Goal: Information Seeking & Learning: Check status

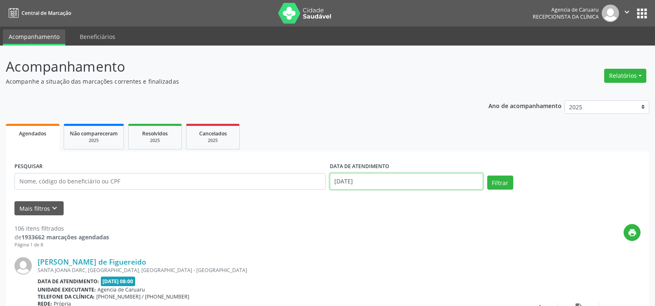
click at [391, 184] on input "[DATE]" at bounding box center [406, 181] width 153 height 17
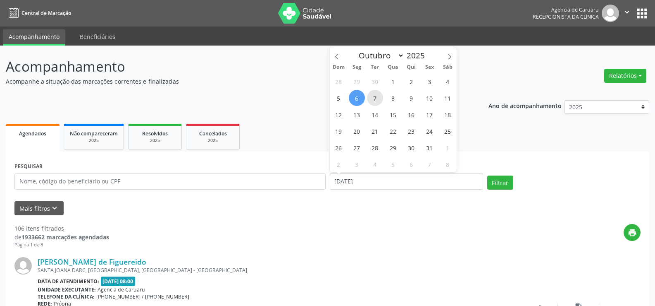
click at [374, 100] on span "7" at bounding box center [375, 98] width 16 height 16
type input "[DATE]"
click at [374, 100] on span "7" at bounding box center [375, 98] width 16 height 16
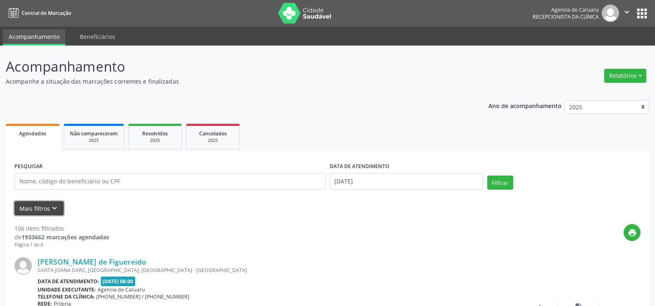
click at [48, 210] on button "Mais filtros keyboard_arrow_down" at bounding box center [38, 208] width 49 height 14
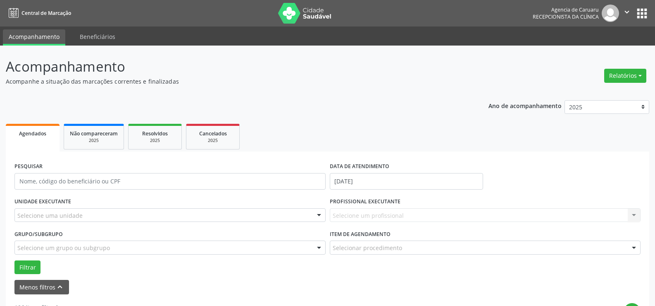
click at [319, 216] on div at bounding box center [319, 215] width 12 height 14
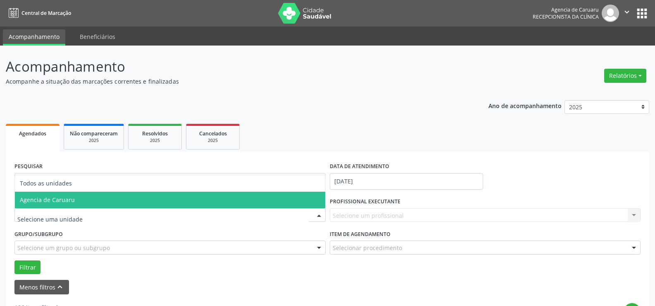
click at [266, 200] on span "Agencia de Caruaru" at bounding box center [170, 199] width 311 height 17
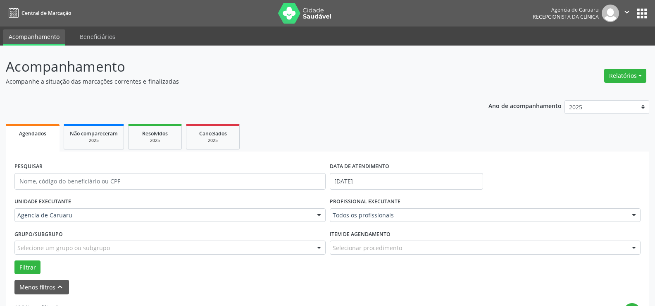
click at [636, 215] on div at bounding box center [634, 215] width 12 height 14
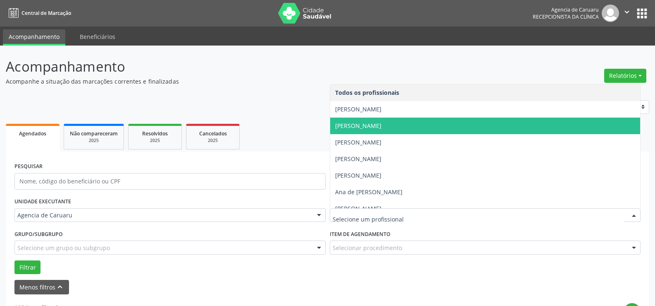
scroll to position [41, 0]
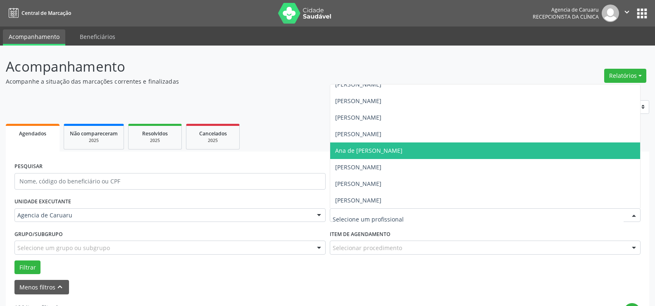
click at [378, 148] on span "Ana de [PERSON_NAME]" at bounding box center [368, 150] width 67 height 8
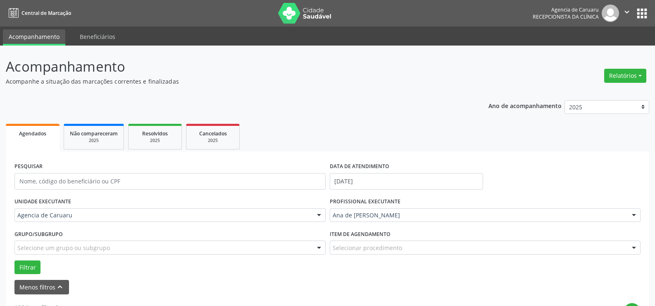
click at [23, 265] on button "Filtrar" at bounding box center [27, 267] width 26 height 14
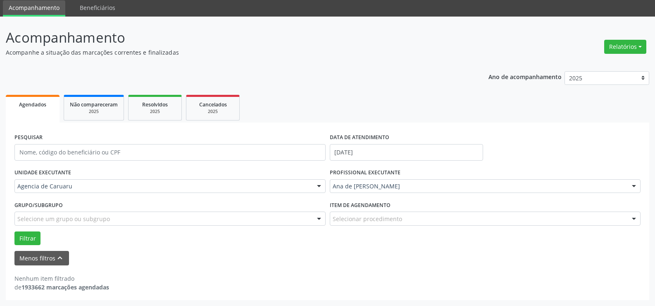
click at [637, 187] on div at bounding box center [634, 186] width 12 height 14
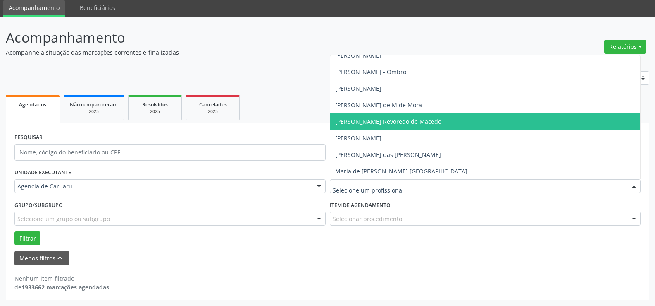
scroll to position [413, 0]
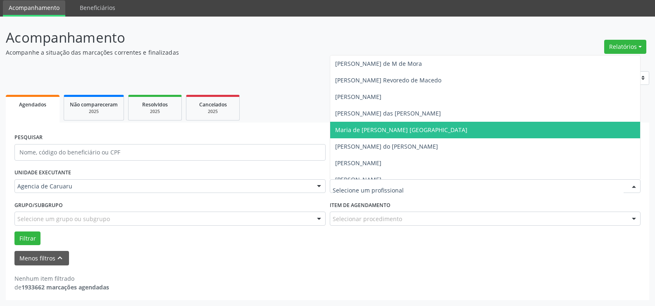
click at [425, 126] on span "Maria de [PERSON_NAME] [GEOGRAPHIC_DATA]" at bounding box center [485, 130] width 311 height 17
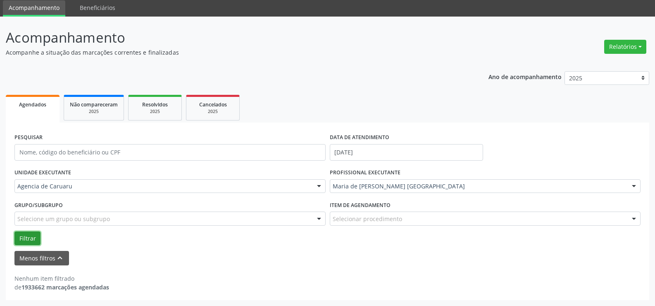
click at [26, 239] on button "Filtrar" at bounding box center [27, 238] width 26 height 14
click at [629, 185] on div at bounding box center [634, 186] width 12 height 14
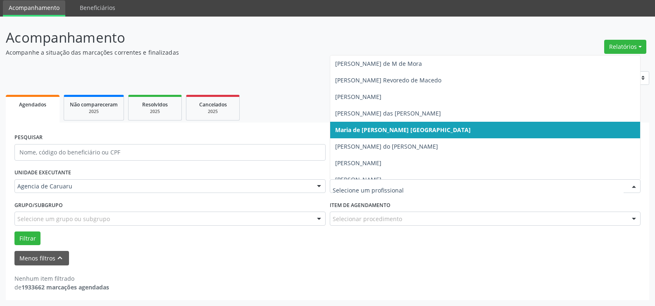
click at [445, 126] on span "Maria de [PERSON_NAME] [GEOGRAPHIC_DATA]" at bounding box center [485, 130] width 311 height 17
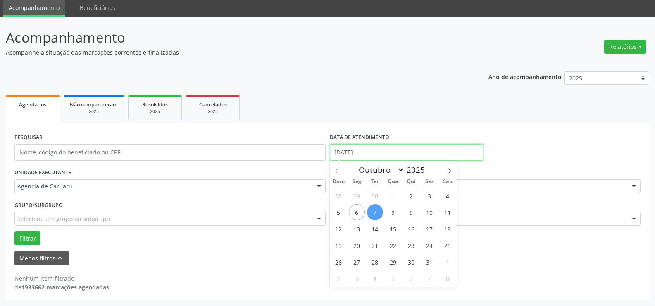
click at [404, 153] on input "[DATE]" at bounding box center [406, 152] width 153 height 17
click at [378, 206] on span "7" at bounding box center [375, 212] width 16 height 16
type input "[DATE]"
click at [378, 206] on span "7" at bounding box center [375, 212] width 16 height 16
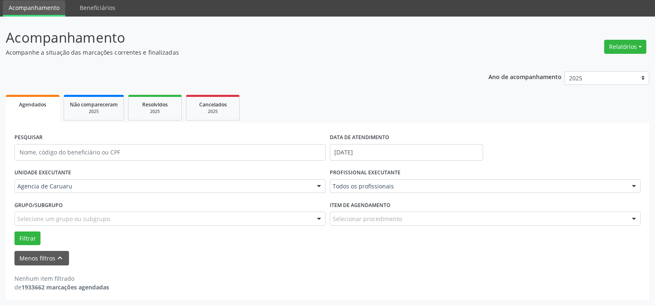
click at [43, 109] on link "Agendados" at bounding box center [33, 109] width 54 height 28
click at [34, 239] on button "Filtrar" at bounding box center [27, 238] width 26 height 14
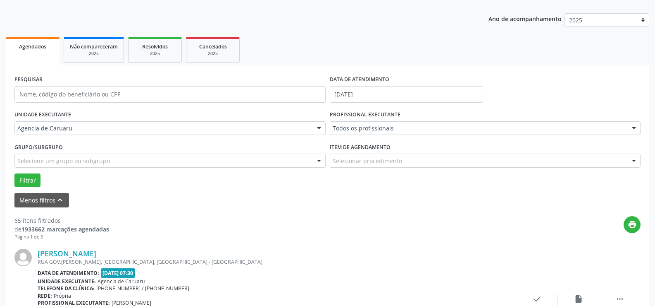
scroll to position [112, 0]
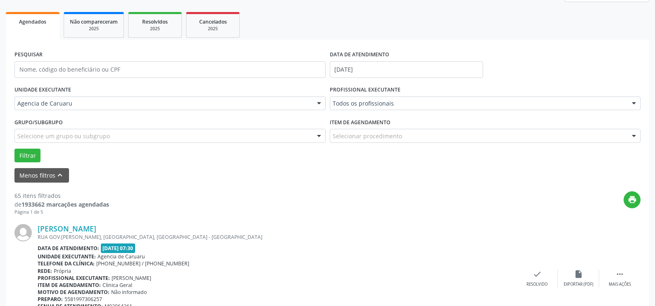
click at [638, 100] on div at bounding box center [634, 104] width 12 height 14
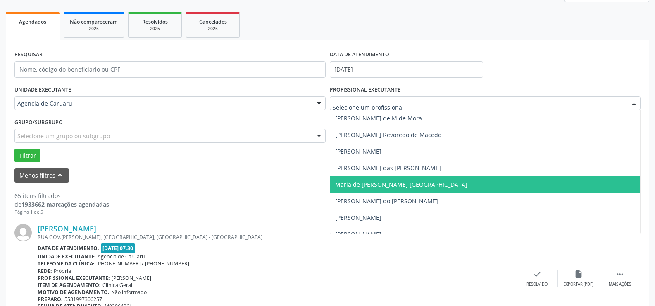
click at [409, 178] on span "Maria de [PERSON_NAME] [GEOGRAPHIC_DATA]" at bounding box center [485, 184] width 311 height 17
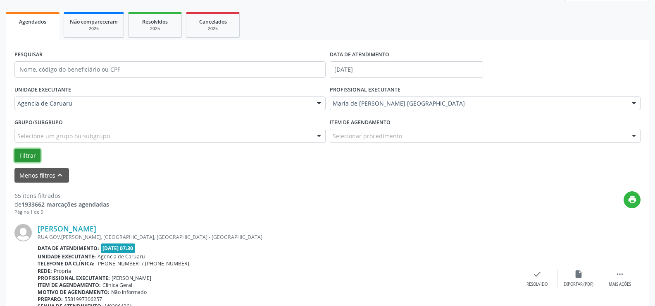
click at [26, 151] on button "Filtrar" at bounding box center [27, 155] width 26 height 14
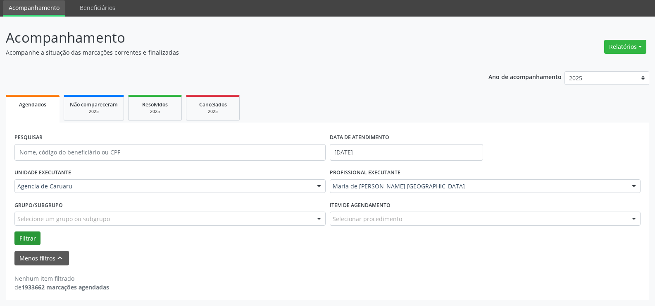
scroll to position [29, 0]
click at [42, 108] on div "Agendados" at bounding box center [33, 104] width 42 height 9
click at [630, 184] on div at bounding box center [634, 186] width 12 height 14
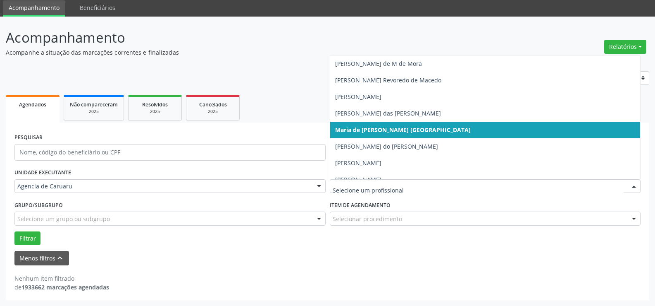
click at [401, 132] on span "Maria de [PERSON_NAME] [GEOGRAPHIC_DATA]" at bounding box center [403, 130] width 136 height 8
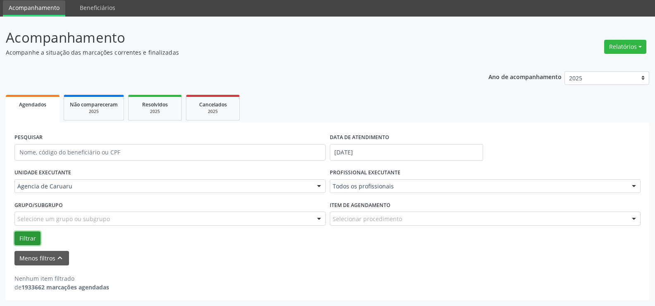
click at [25, 235] on button "Filtrar" at bounding box center [27, 238] width 26 height 14
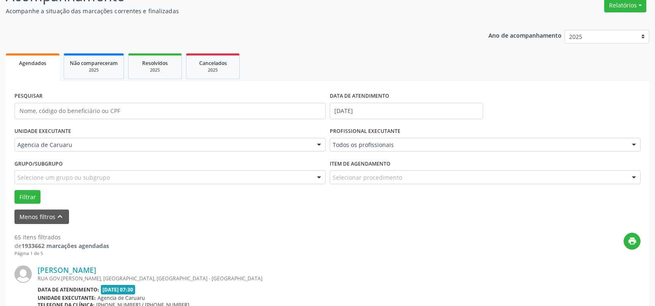
click at [636, 143] on div at bounding box center [634, 145] width 12 height 14
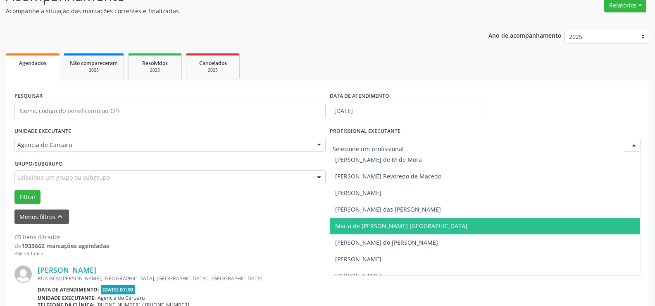
click at [449, 228] on span "Maria de [PERSON_NAME] [GEOGRAPHIC_DATA]" at bounding box center [485, 225] width 311 height 17
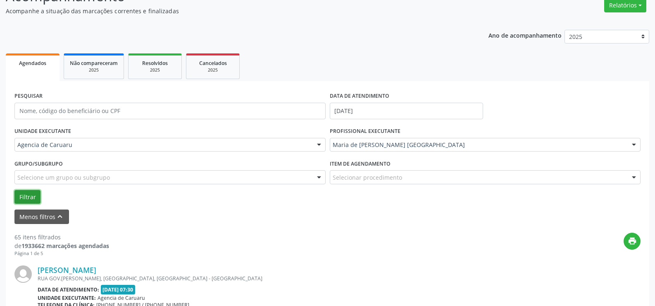
click at [37, 199] on button "Filtrar" at bounding box center [27, 197] width 26 height 14
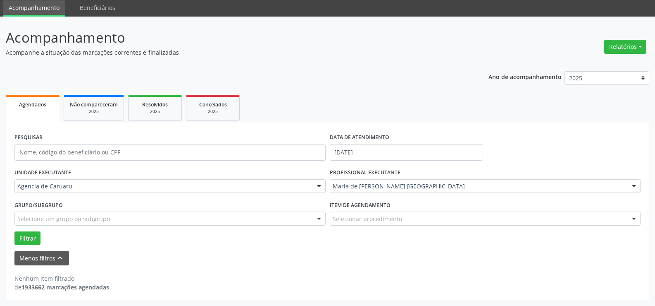
scroll to position [29, 0]
click at [460, 151] on input "[DATE]" at bounding box center [406, 152] width 153 height 17
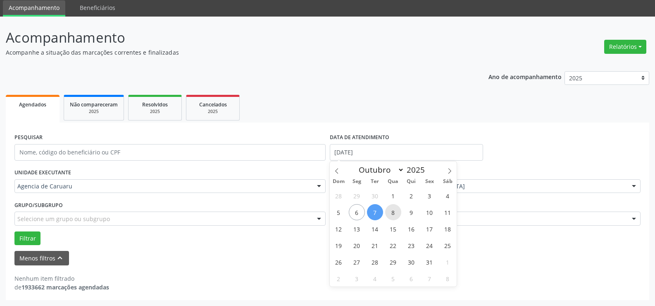
click at [394, 209] on span "8" at bounding box center [393, 212] width 16 height 16
type input "08/10/2025"
click at [394, 209] on span "8" at bounding box center [393, 212] width 16 height 16
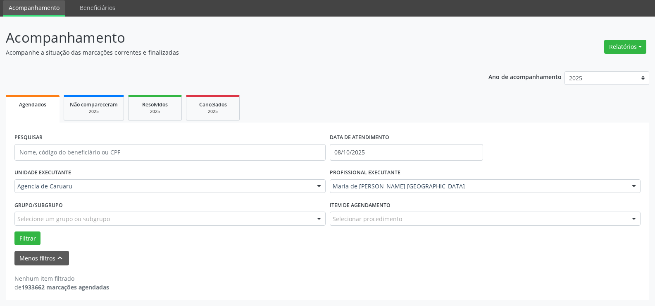
click at [638, 188] on div at bounding box center [634, 186] width 12 height 14
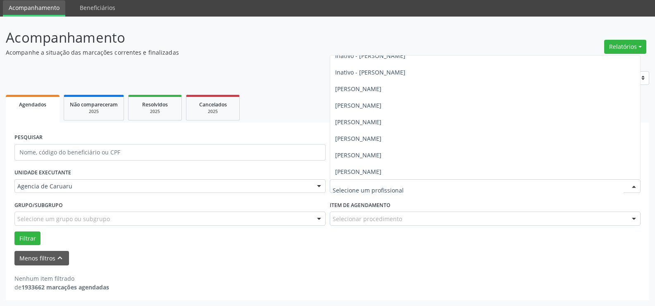
scroll to position [232, 0]
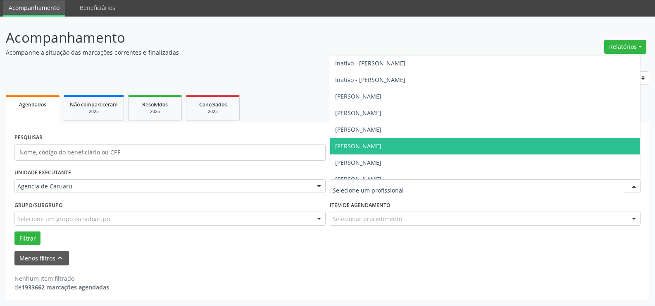
click at [434, 148] on span "[PERSON_NAME]" at bounding box center [485, 146] width 311 height 17
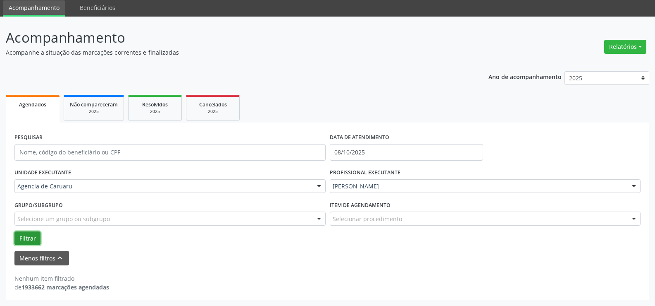
click at [35, 231] on button "Filtrar" at bounding box center [27, 238] width 26 height 14
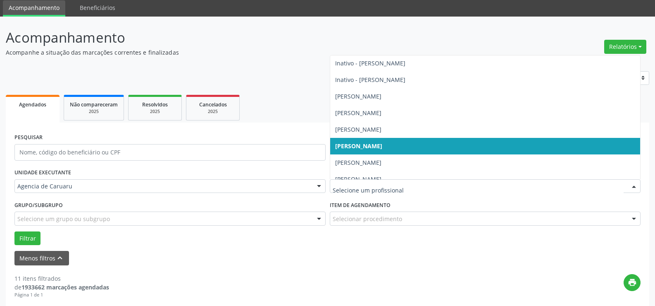
click at [639, 184] on div at bounding box center [634, 186] width 12 height 14
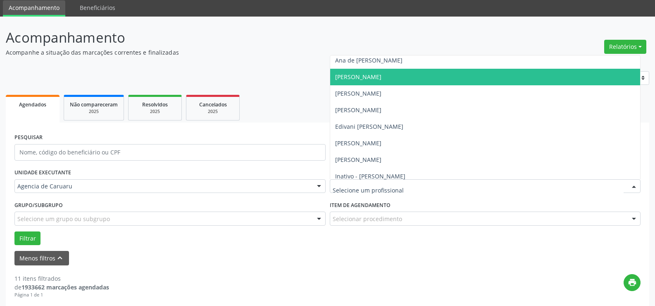
scroll to position [108, 0]
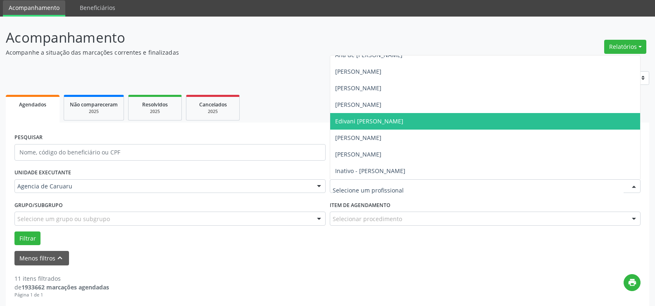
click at [394, 114] on span "Edivani [PERSON_NAME]" at bounding box center [485, 121] width 311 height 17
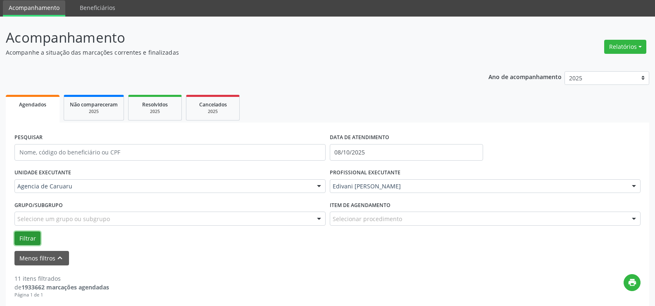
click at [31, 234] on button "Filtrar" at bounding box center [27, 238] width 26 height 14
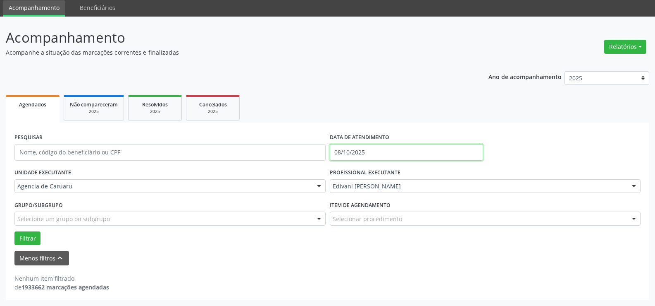
click at [375, 155] on body "Central de Marcação Agencia de [GEOGRAPHIC_DATA] Recepcionista da clínica  Con…" at bounding box center [327, 124] width 655 height 306
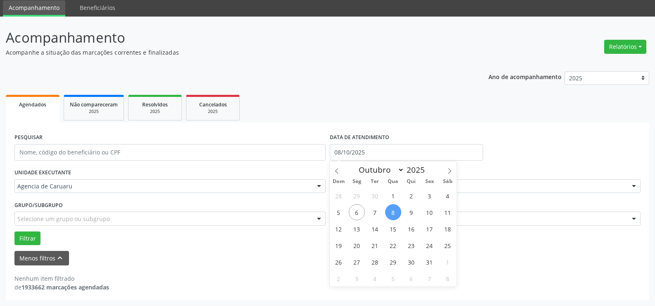
click at [392, 215] on span "8" at bounding box center [393, 212] width 16 height 16
type input "08/10/2025"
click at [408, 213] on span "9" at bounding box center [412, 212] width 16 height 16
select select "9"
click at [417, 152] on input "[DATE] até [DATE]" at bounding box center [406, 152] width 153 height 17
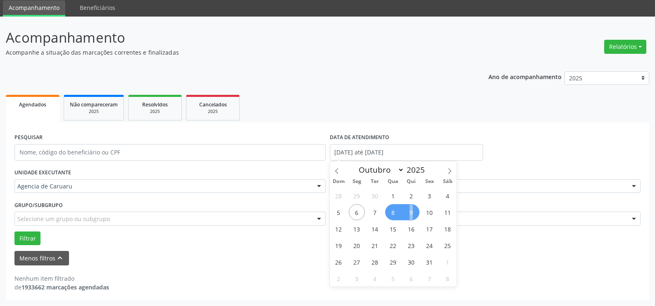
click at [412, 212] on span "9" at bounding box center [412, 212] width 16 height 16
type input "09/10/2025"
click at [412, 212] on span "9" at bounding box center [412, 212] width 16 height 16
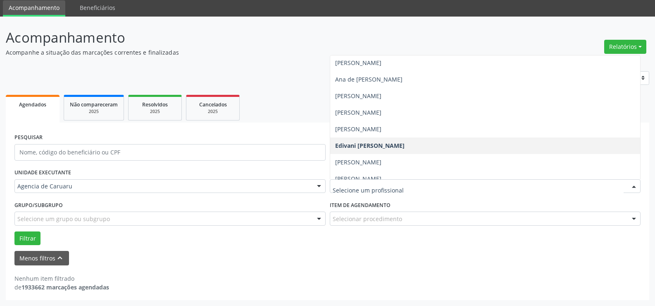
scroll to position [83, 0]
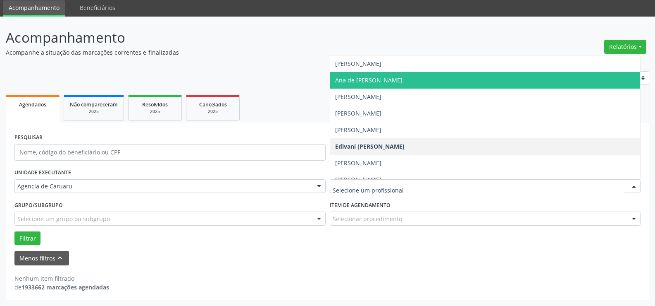
click at [434, 76] on span "Ana de [PERSON_NAME]" at bounding box center [485, 80] width 311 height 17
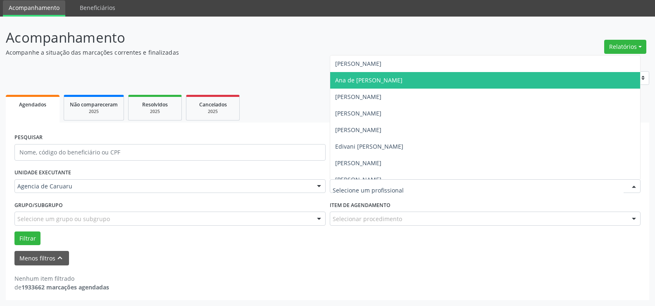
click at [639, 183] on div at bounding box center [634, 186] width 12 height 14
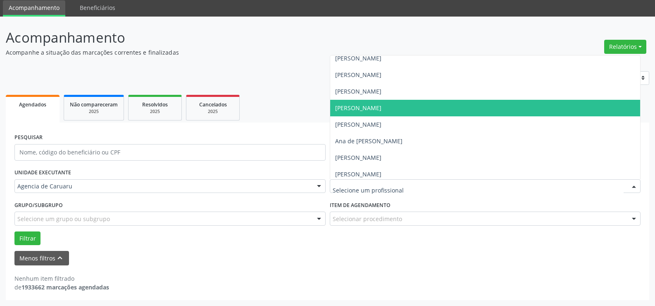
scroll to position [41, 0]
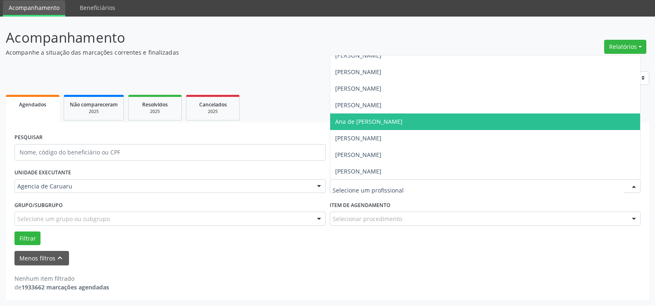
click at [403, 122] on span "Ana de [PERSON_NAME]" at bounding box center [368, 121] width 67 height 8
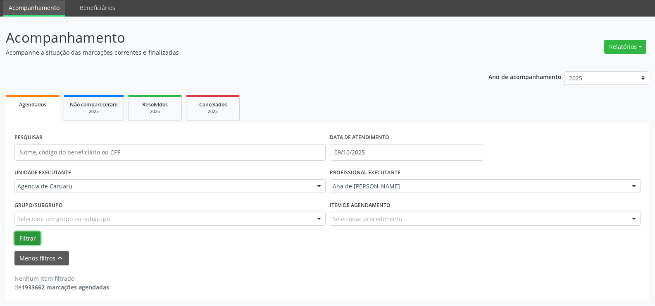
click at [24, 236] on button "Filtrar" at bounding box center [27, 238] width 26 height 14
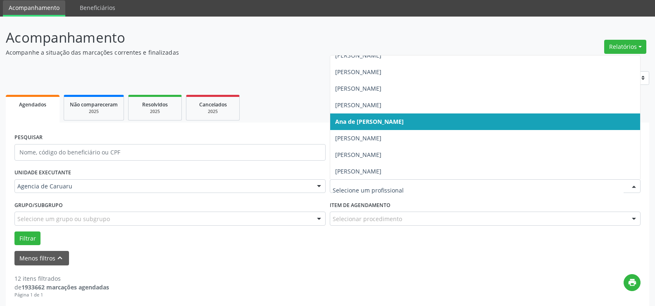
scroll to position [0, 0]
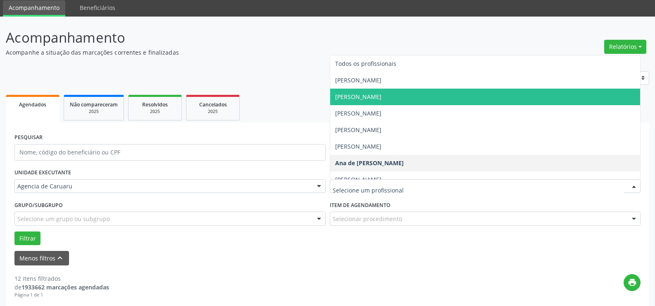
click at [411, 100] on span "[PERSON_NAME]" at bounding box center [485, 96] width 311 height 17
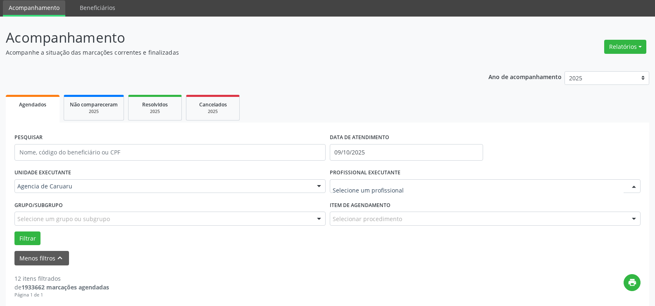
click at [631, 182] on div at bounding box center [634, 186] width 12 height 14
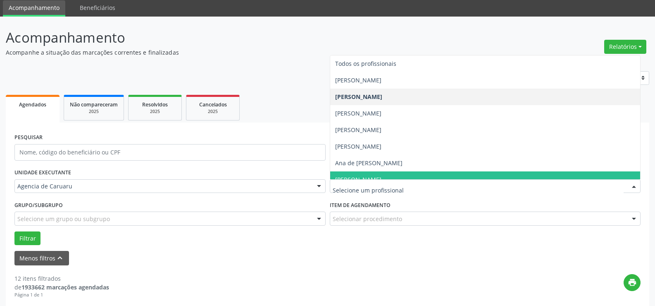
click at [444, 240] on div "Filtrar" at bounding box center [327, 238] width 631 height 14
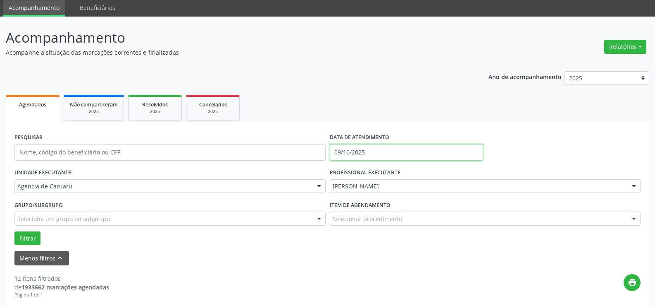
click at [369, 153] on input "09/10/2025" at bounding box center [406, 152] width 153 height 17
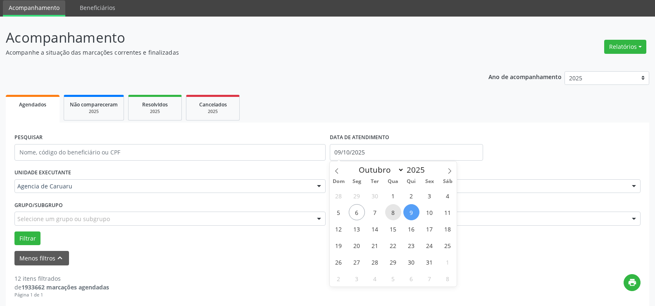
click at [387, 211] on span "8" at bounding box center [393, 212] width 16 height 16
type input "08/10/2025"
click at [387, 211] on span "8" at bounding box center [393, 212] width 16 height 16
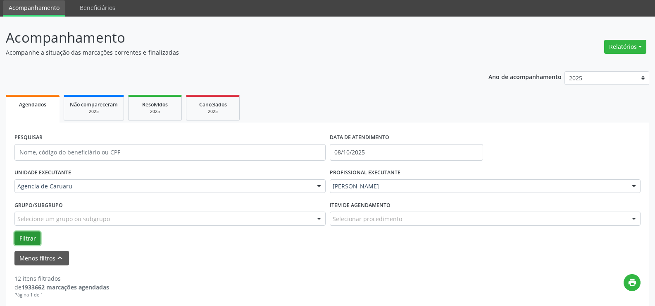
click at [34, 233] on button "Filtrar" at bounding box center [27, 238] width 26 height 14
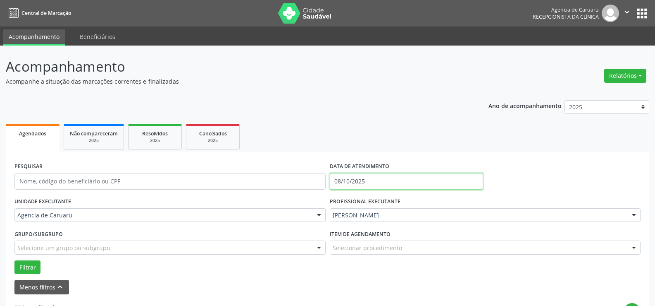
click at [375, 181] on input "08/10/2025" at bounding box center [406, 181] width 153 height 17
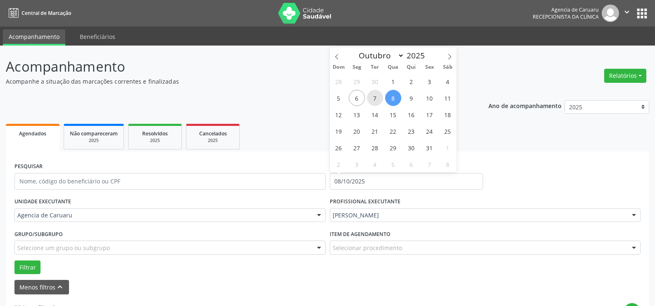
click at [372, 96] on span "7" at bounding box center [375, 98] width 16 height 16
type input "[DATE]"
click at [380, 103] on span "7" at bounding box center [375, 98] width 16 height 16
click at [633, 214] on div at bounding box center [634, 215] width 12 height 14
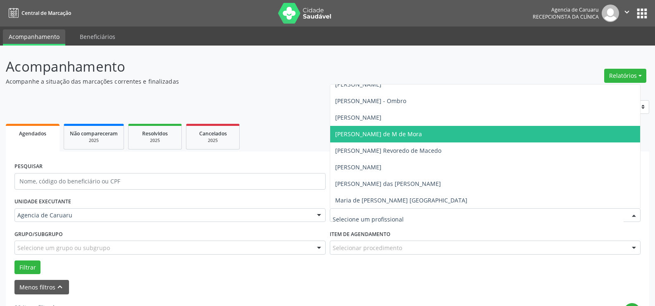
scroll to position [413, 0]
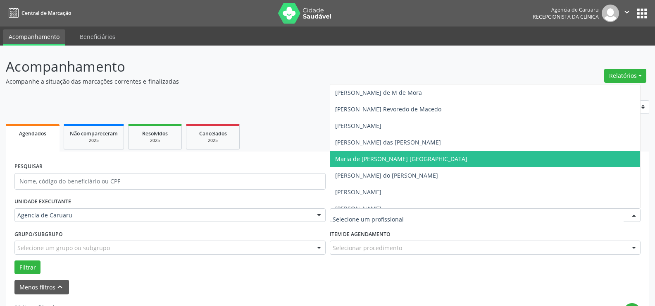
click at [420, 157] on span "Maria de [PERSON_NAME] [GEOGRAPHIC_DATA]" at bounding box center [485, 159] width 311 height 17
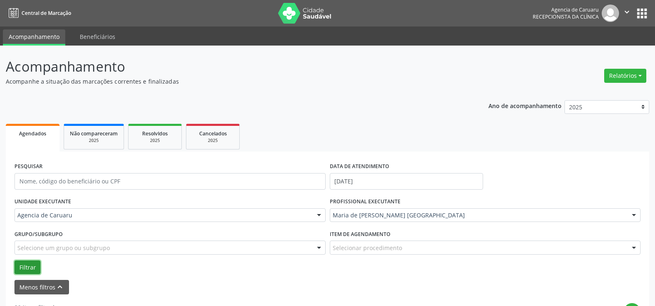
click at [26, 270] on button "Filtrar" at bounding box center [27, 267] width 26 height 14
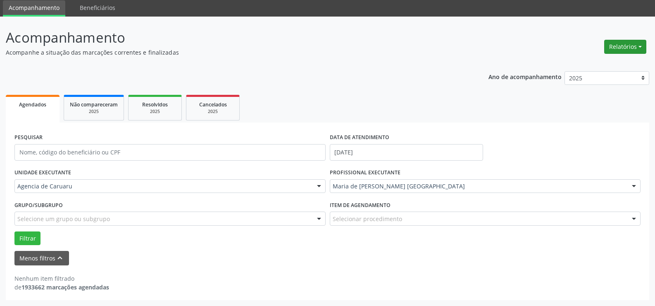
click at [623, 51] on button "Relatórios" at bounding box center [626, 47] width 42 height 14
click at [605, 69] on link "Agendamentos" at bounding box center [602, 65] width 89 height 12
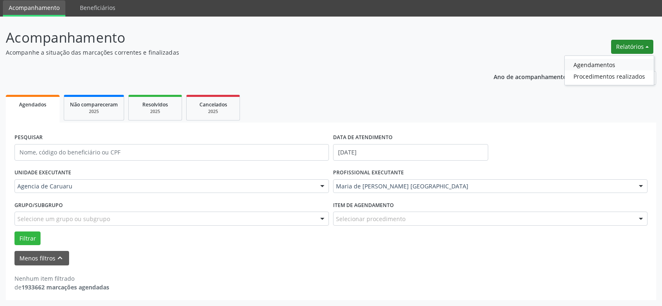
select select "9"
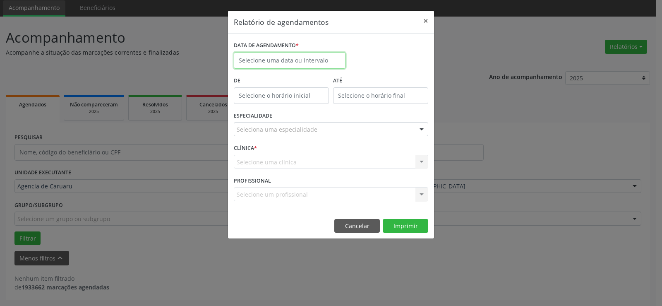
click at [289, 61] on input "text" at bounding box center [290, 60] width 112 height 17
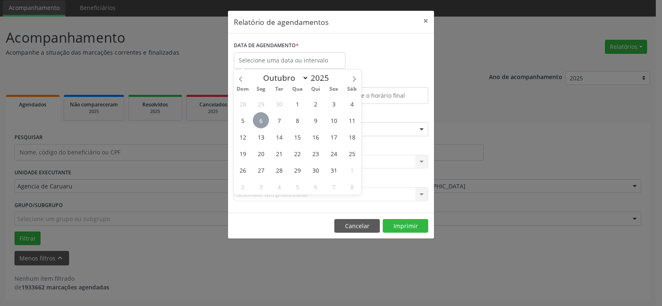
click at [260, 115] on span "6" at bounding box center [261, 120] width 16 height 16
type input "[DATE]"
click at [259, 115] on span "6" at bounding box center [261, 120] width 16 height 16
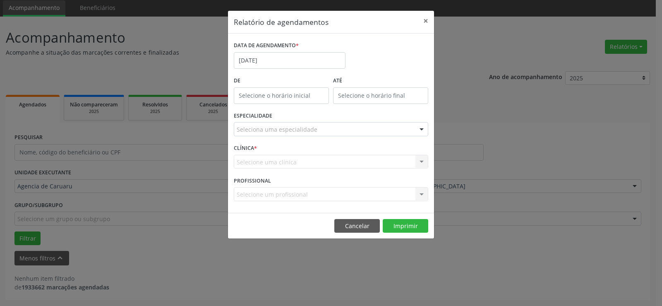
click at [421, 128] on div at bounding box center [421, 129] width 12 height 14
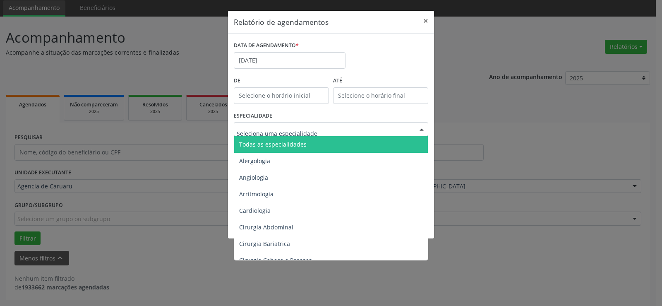
click at [363, 148] on span "Todas as especialidades" at bounding box center [331, 144] width 195 height 17
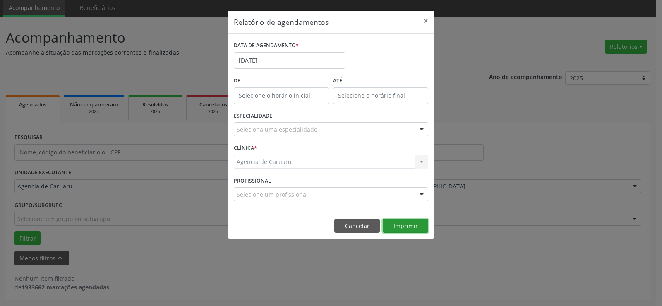
click at [408, 227] on button "Imprimir" at bounding box center [404, 226] width 45 height 14
click at [428, 20] on button "×" at bounding box center [425, 21] width 17 height 20
